Goal: Understand process/instructions

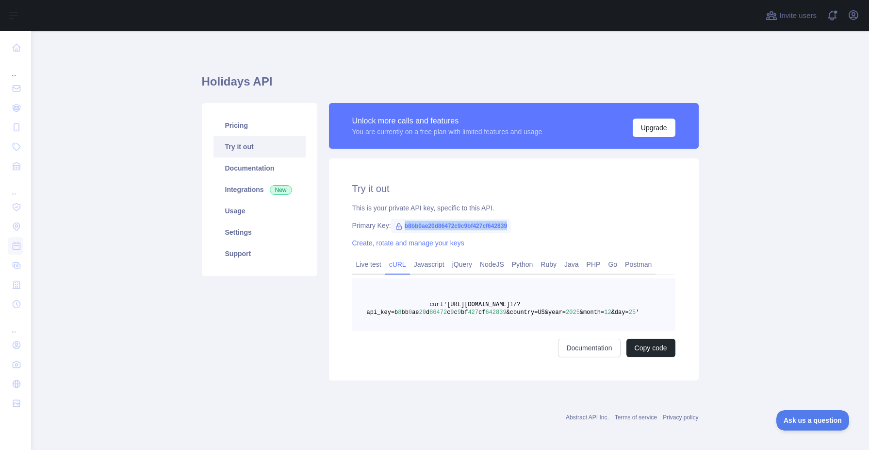
scroll to position [2, 0]
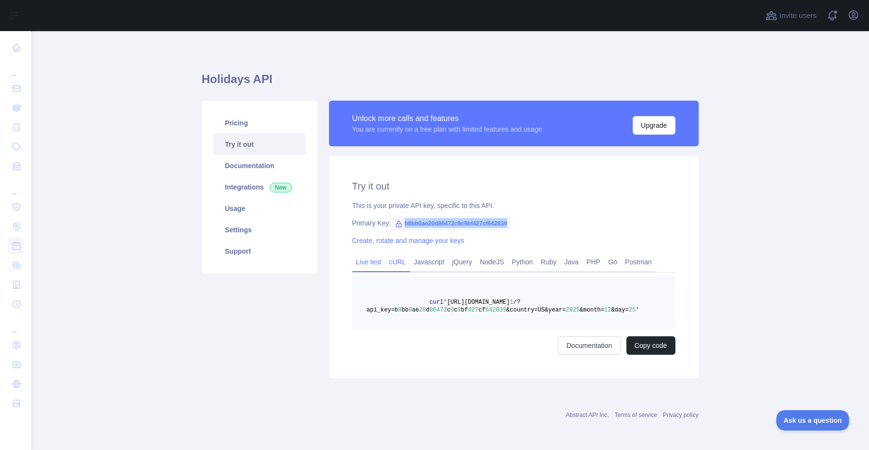
click at [369, 259] on link "Live test" at bounding box center [368, 262] width 33 height 16
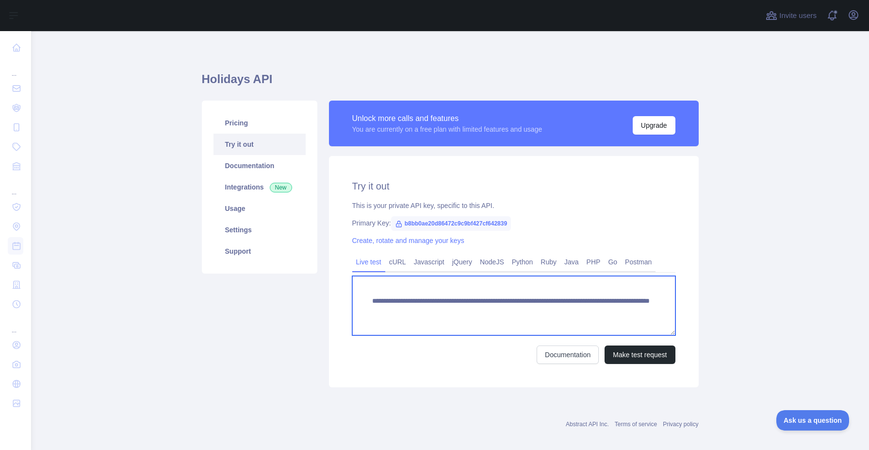
drag, startPoint x: 401, startPoint y: 312, endPoint x: 526, endPoint y: 311, distance: 124.8
click at [526, 311] on textarea "**********" at bounding box center [513, 305] width 323 height 59
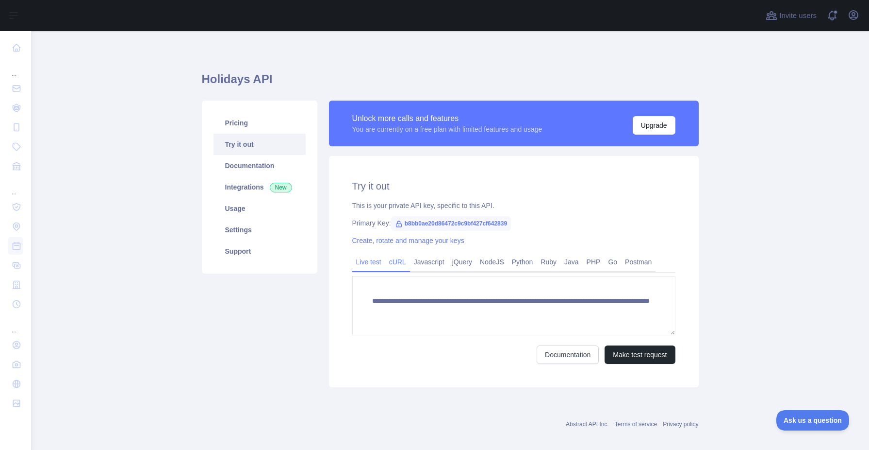
click at [401, 261] on link "cURL" at bounding box center [397, 262] width 25 height 16
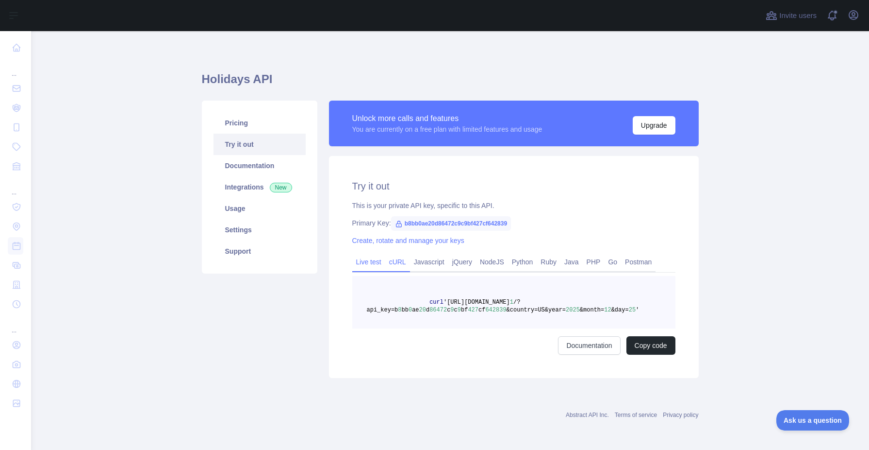
click at [371, 261] on link "Live test" at bounding box center [368, 262] width 33 height 16
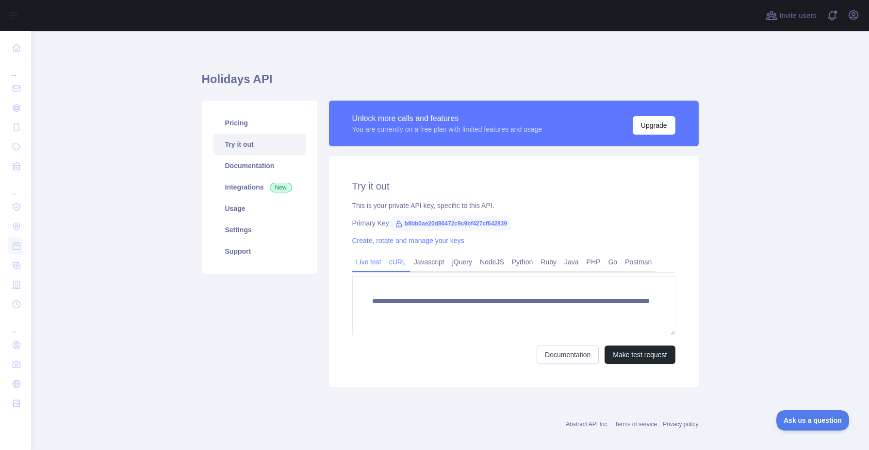
click at [401, 265] on link "cURL" at bounding box center [397, 262] width 25 height 16
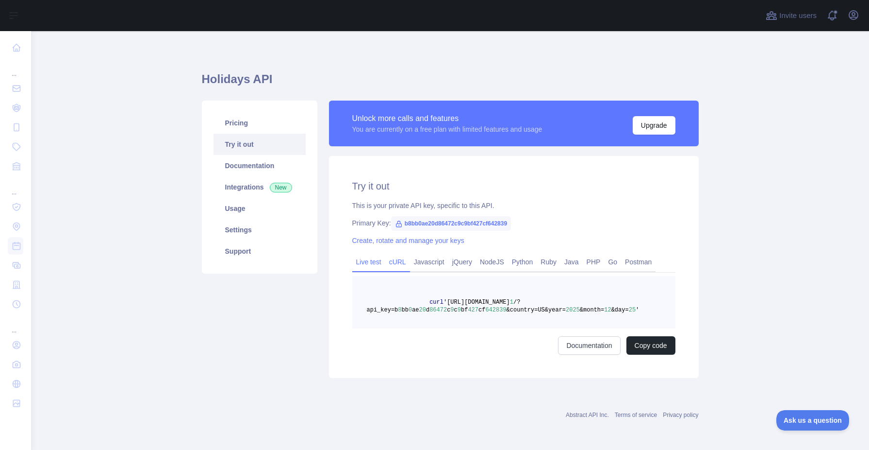
click at [371, 260] on link "Live test" at bounding box center [368, 262] width 33 height 16
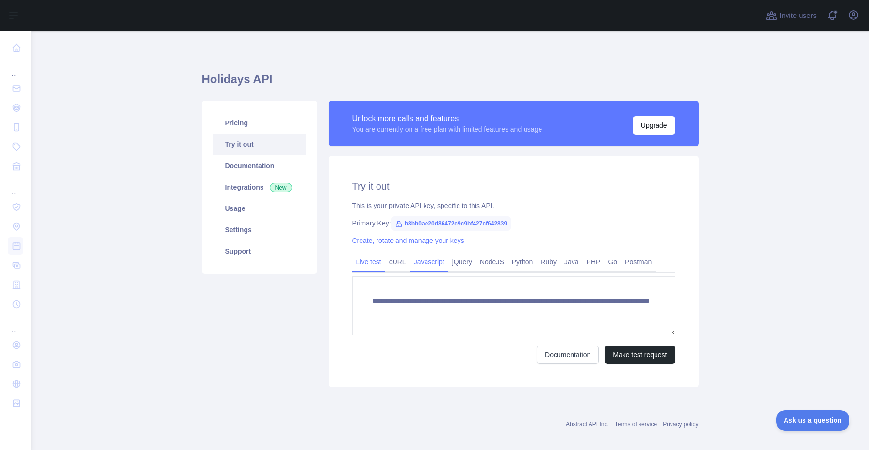
click at [436, 263] on link "Javascript" at bounding box center [429, 262] width 38 height 16
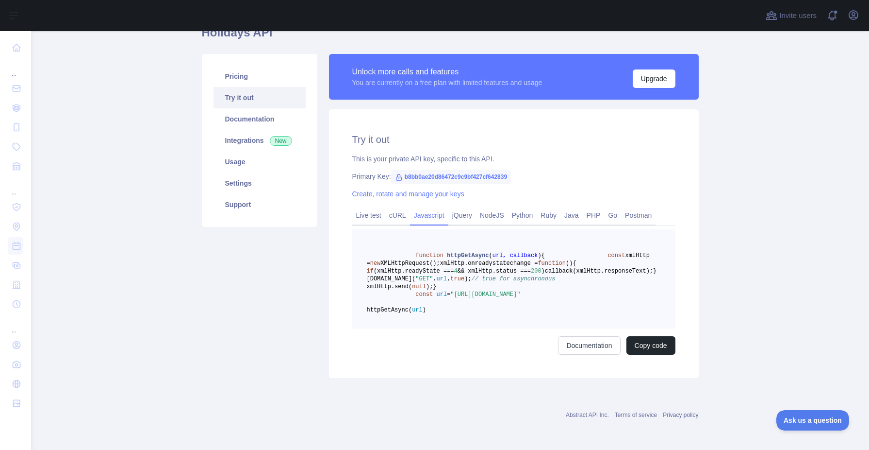
scroll to position [96, 0]
click at [498, 207] on link "NodeJS" at bounding box center [492, 215] width 32 height 16
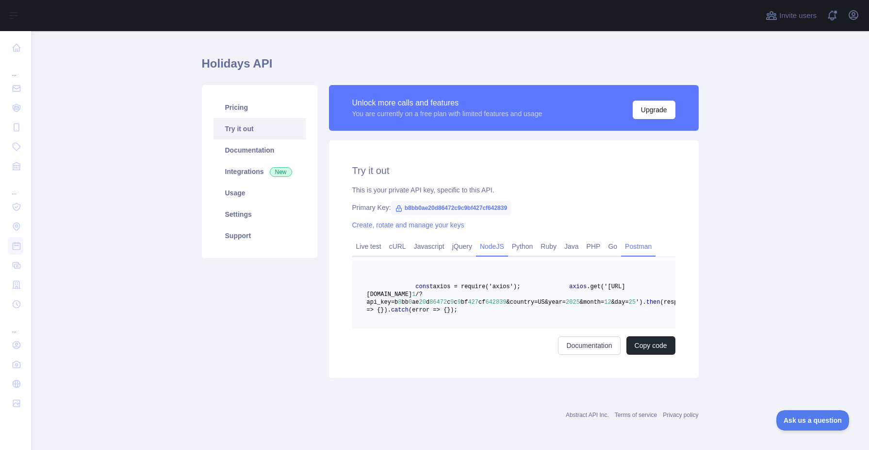
click at [645, 238] on link "Postman" at bounding box center [638, 246] width 34 height 16
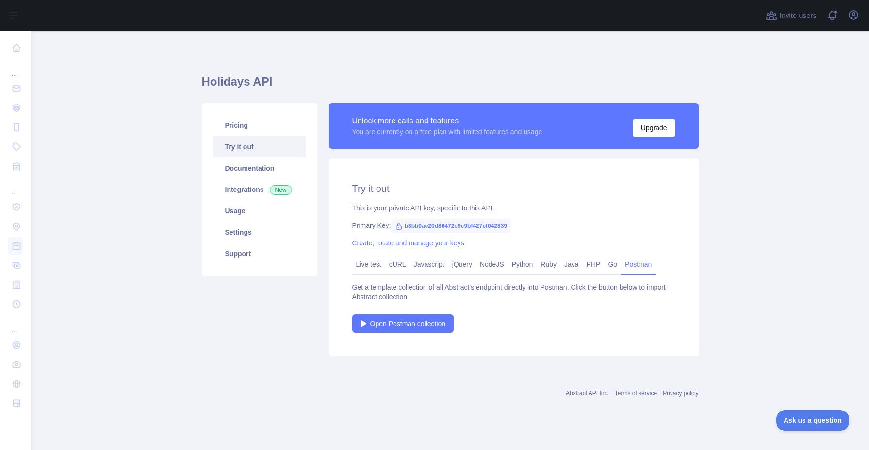
scroll to position [0, 0]
click at [373, 263] on link "Live test" at bounding box center [368, 264] width 33 height 16
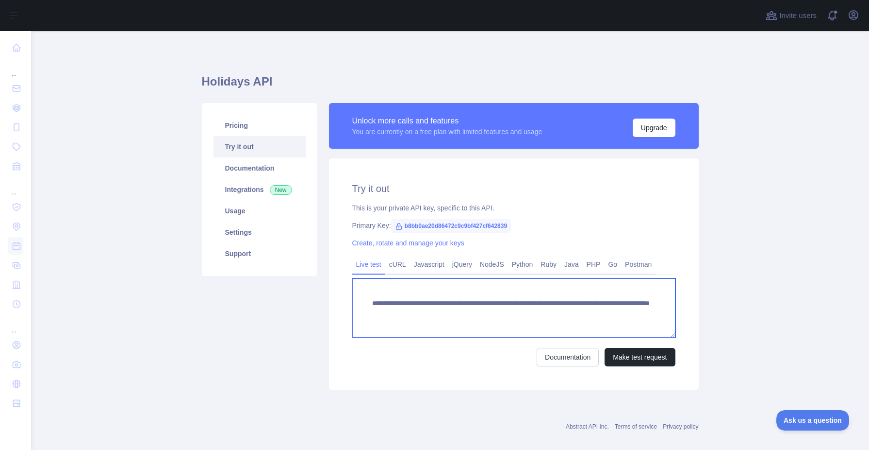
drag, startPoint x: 395, startPoint y: 325, endPoint x: 368, endPoint y: 294, distance: 41.6
click at [368, 294] on textarea "**********" at bounding box center [513, 307] width 323 height 59
click at [516, 289] on textarea "**********" at bounding box center [513, 307] width 323 height 59
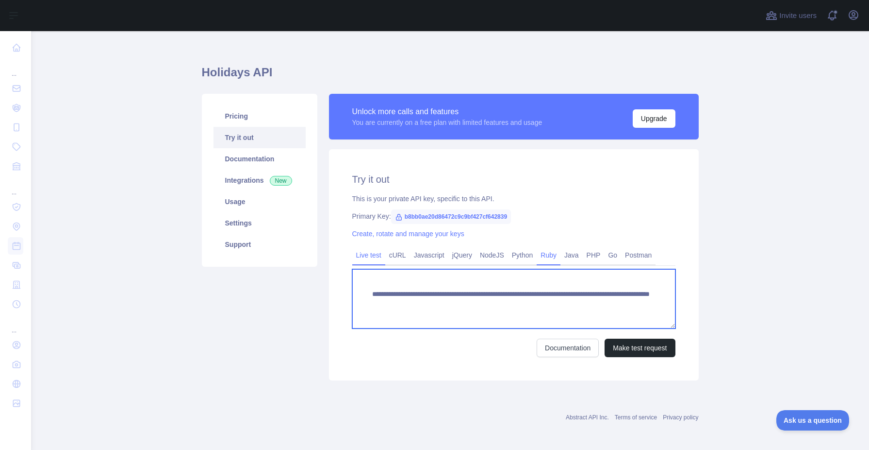
scroll to position [12, 0]
